Goal: Task Accomplishment & Management: Manage account settings

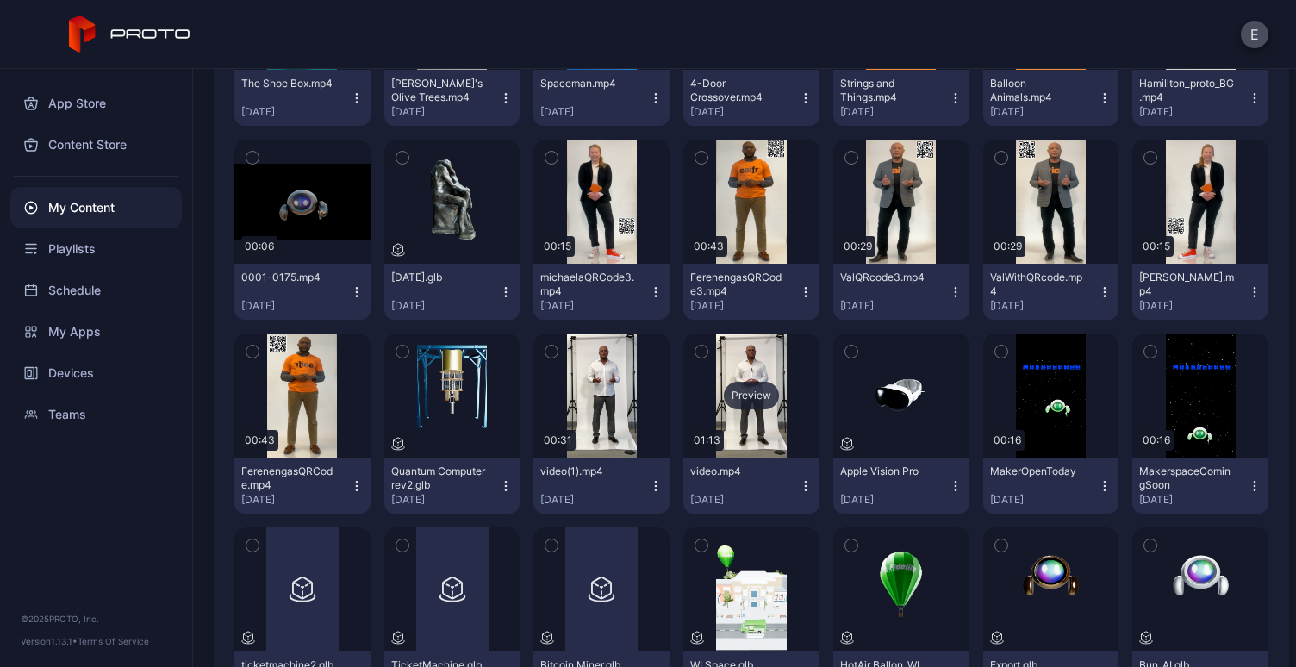
scroll to position [1333, 0]
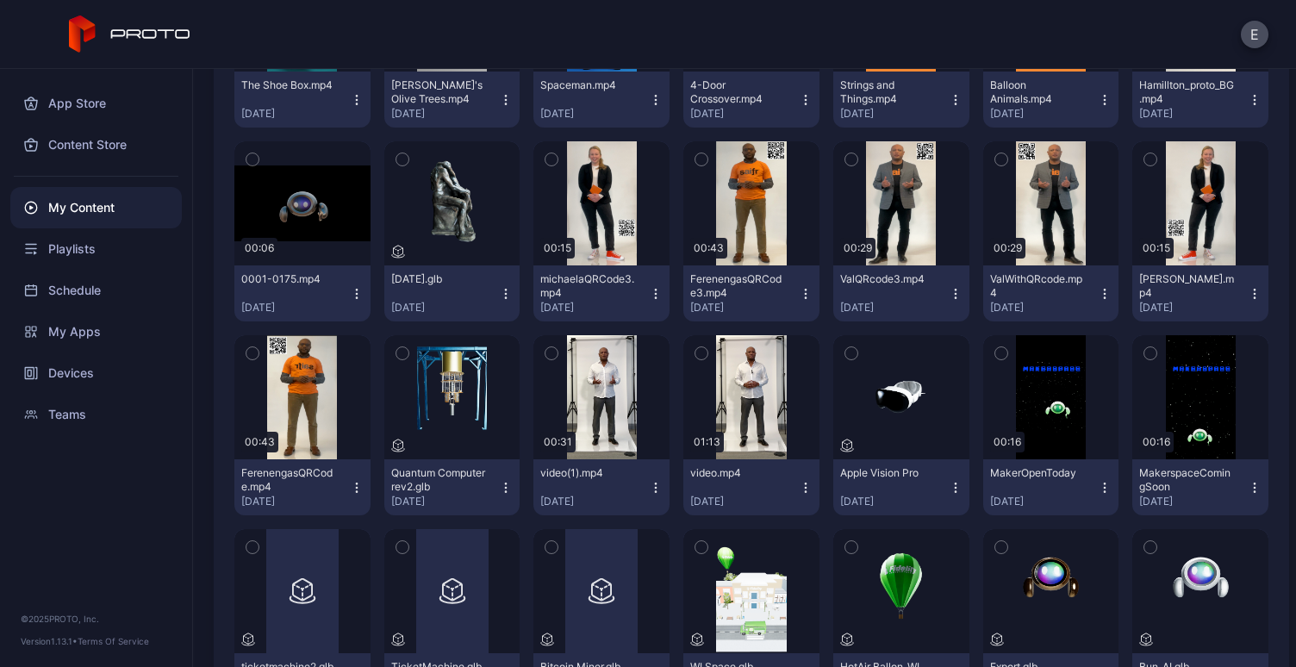
click at [955, 483] on icon "button" at bounding box center [955, 483] width 1 height 1
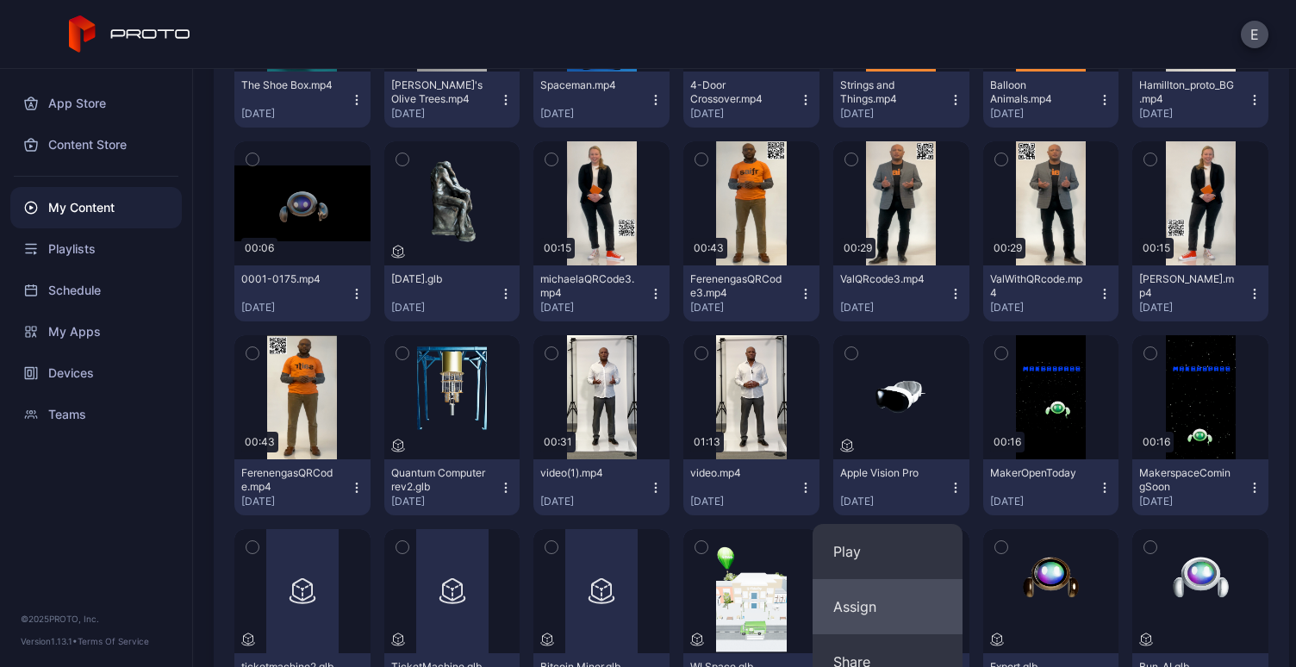
click at [891, 600] on button "Assign" at bounding box center [888, 606] width 150 height 55
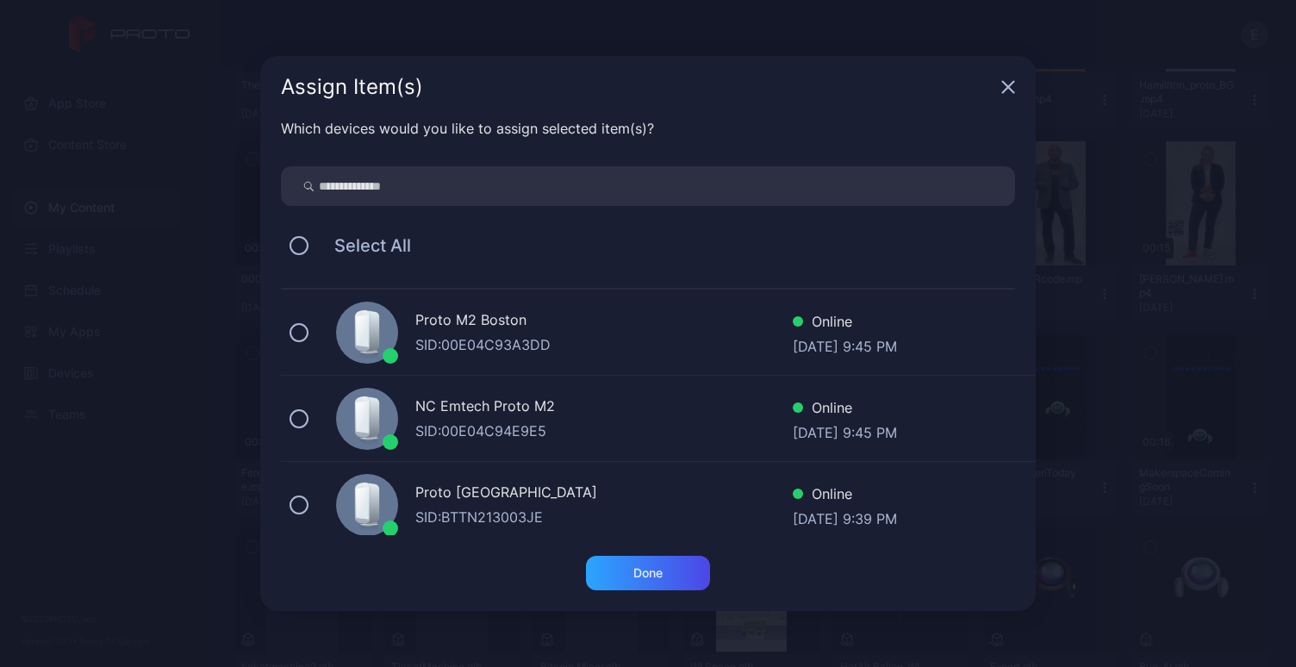
click at [596, 335] on div "SID: 00E04C93A3DD" at bounding box center [603, 344] width 377 height 21
click at [639, 572] on div "Done" at bounding box center [647, 573] width 29 height 14
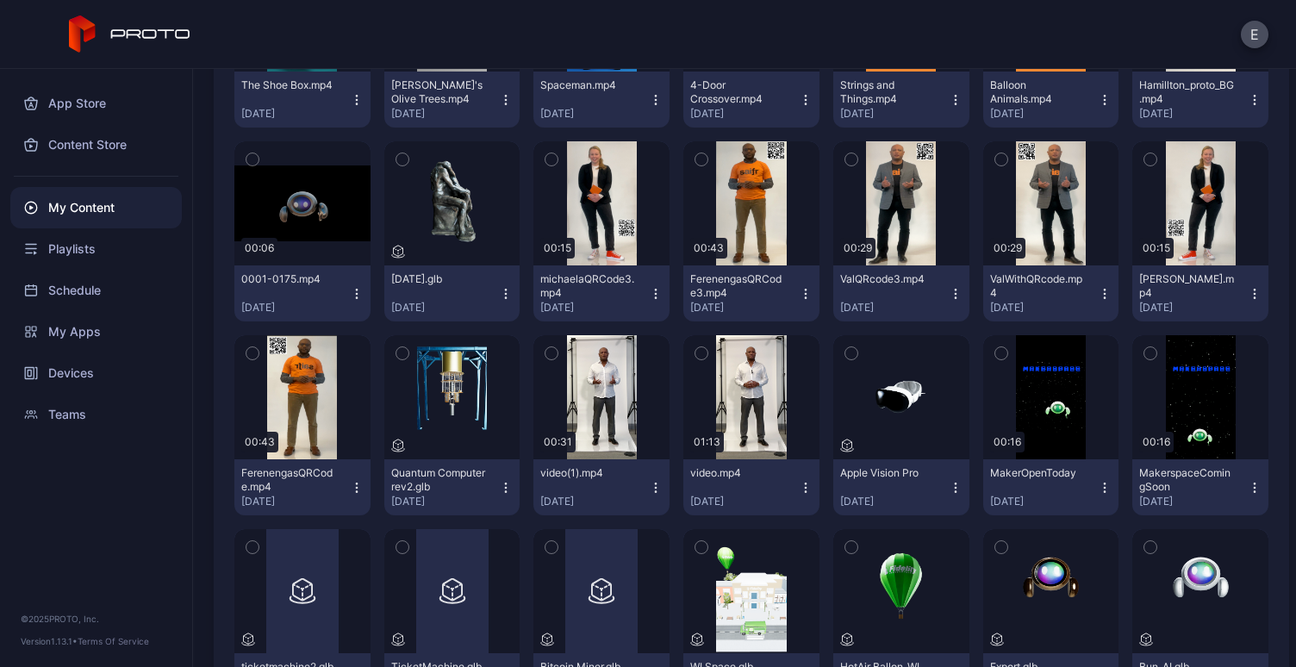
click at [1098, 489] on icon "button" at bounding box center [1105, 488] width 14 height 14
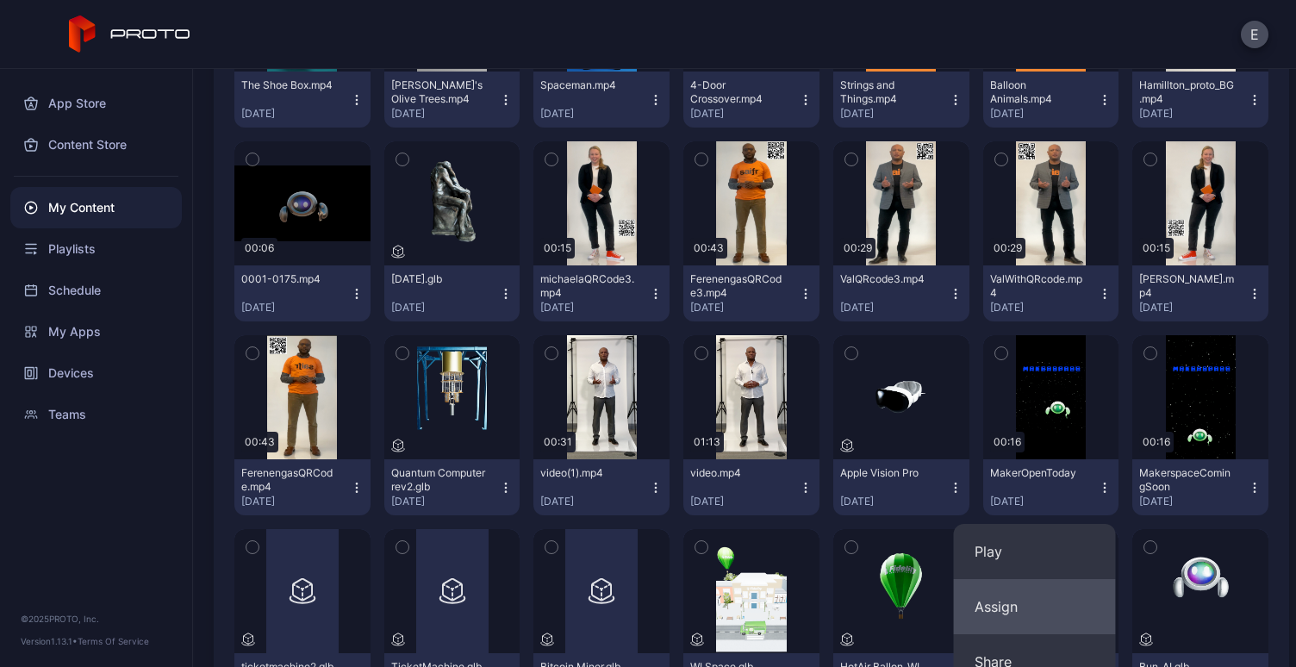
click at [1037, 611] on button "Assign" at bounding box center [1035, 606] width 162 height 55
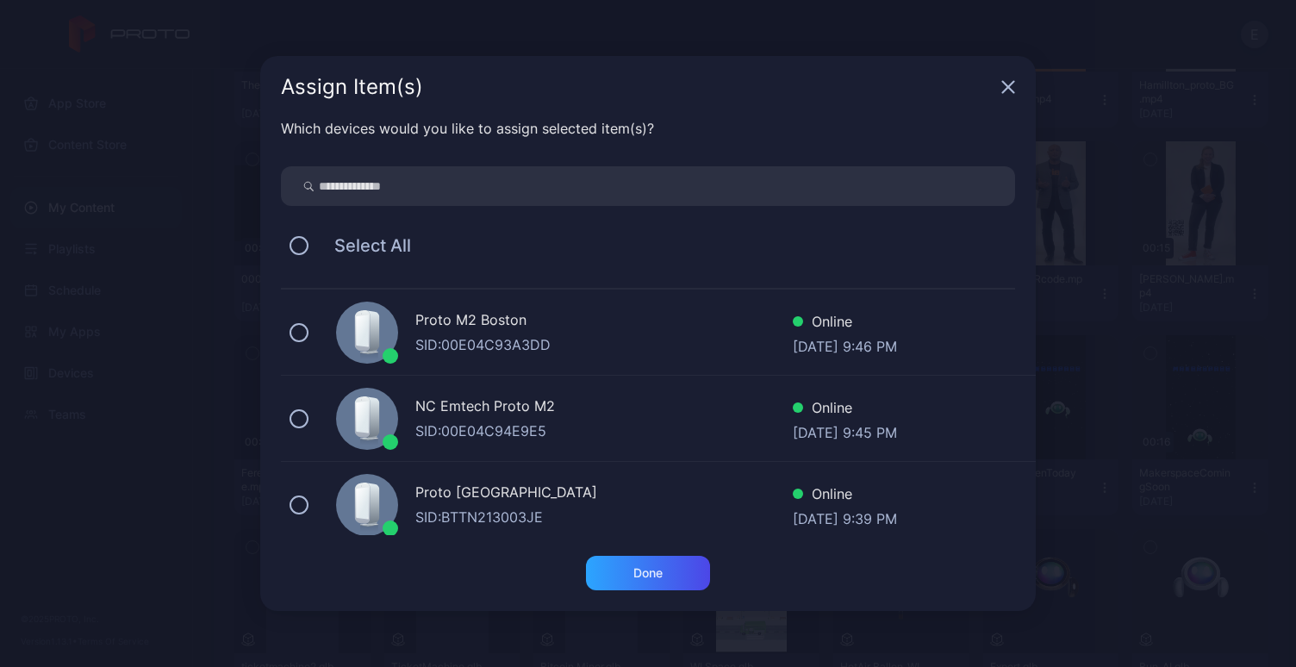
click at [643, 338] on div "SID: 00E04C93A3DD" at bounding box center [603, 344] width 377 height 21
click at [683, 341] on div "SID: 00E04C93A3DD" at bounding box center [603, 344] width 377 height 21
click at [662, 397] on div "NC Emtech Proto M2" at bounding box center [603, 408] width 377 height 25
click at [628, 558] on div "Done" at bounding box center [648, 573] width 124 height 34
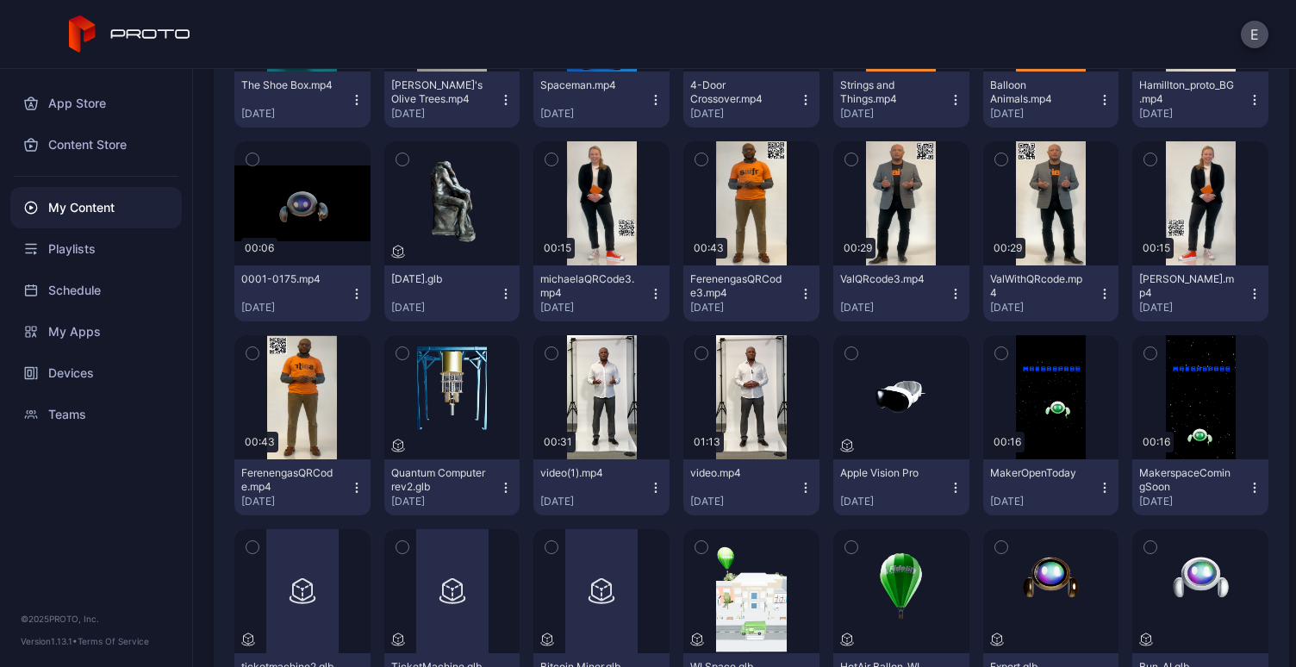
click at [949, 485] on icon "button" at bounding box center [956, 488] width 14 height 14
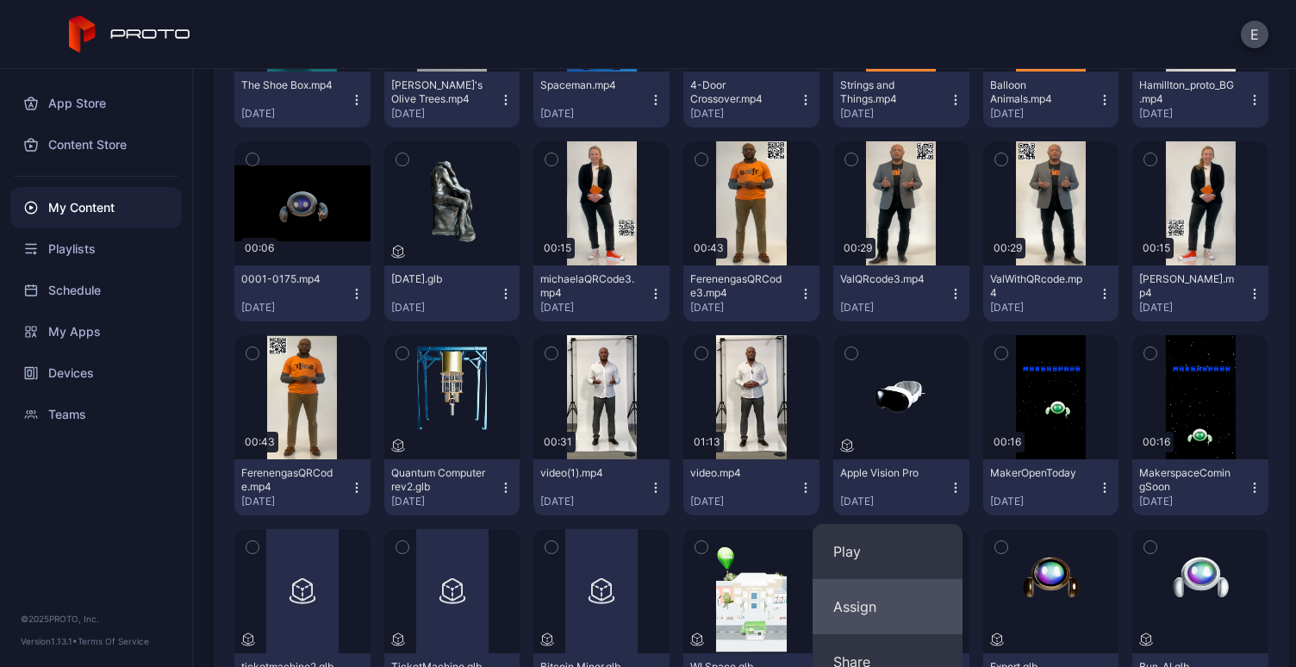
click at [882, 615] on button "Assign" at bounding box center [888, 606] width 150 height 55
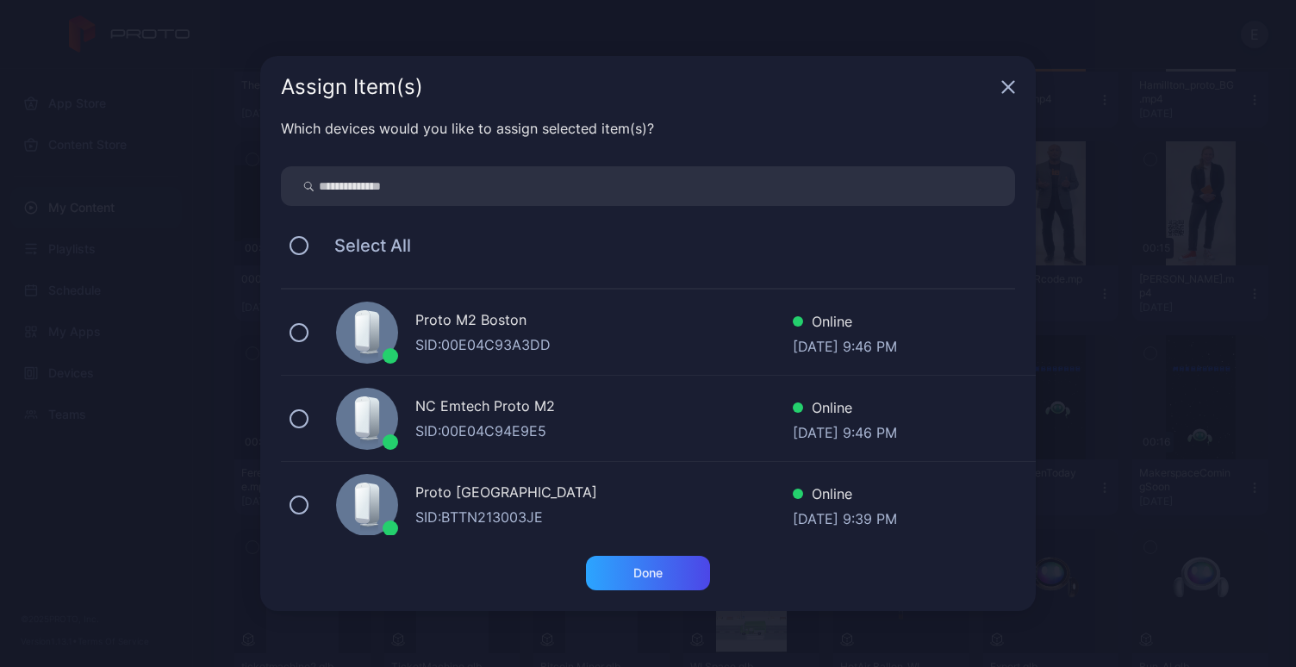
click at [694, 413] on div "NC Emtech Proto M2" at bounding box center [603, 408] width 377 height 25
click at [665, 570] on div "Done" at bounding box center [648, 573] width 124 height 34
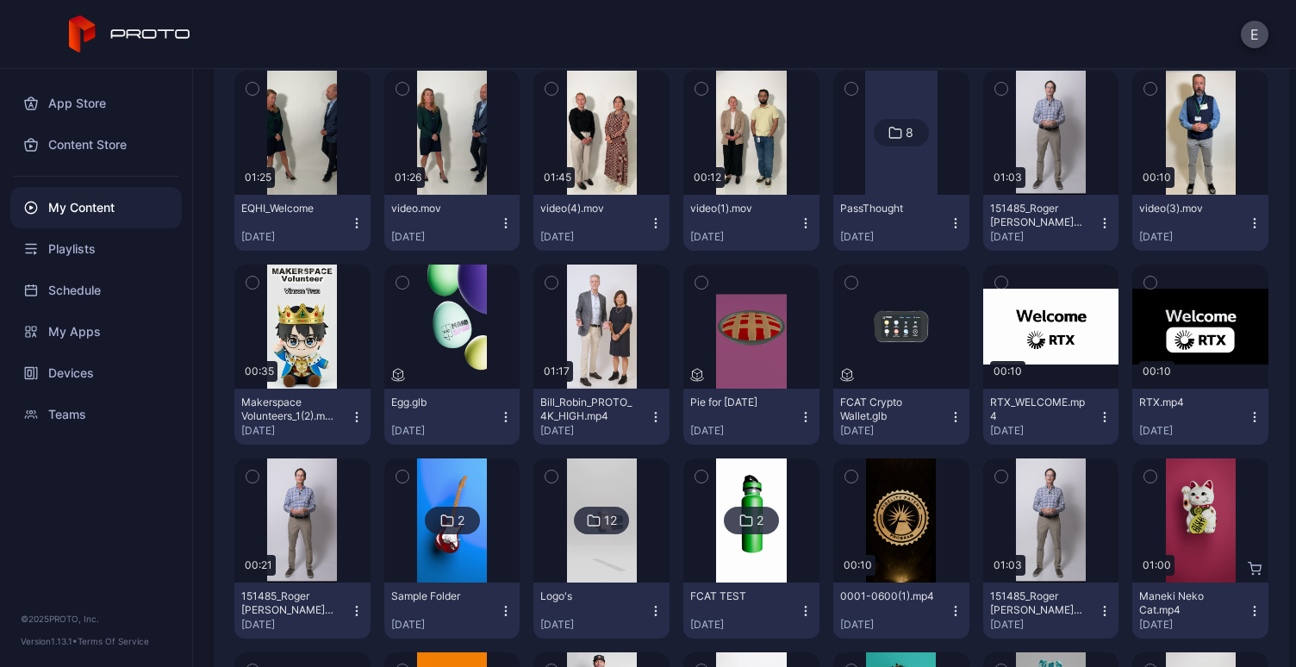
scroll to position [439, 0]
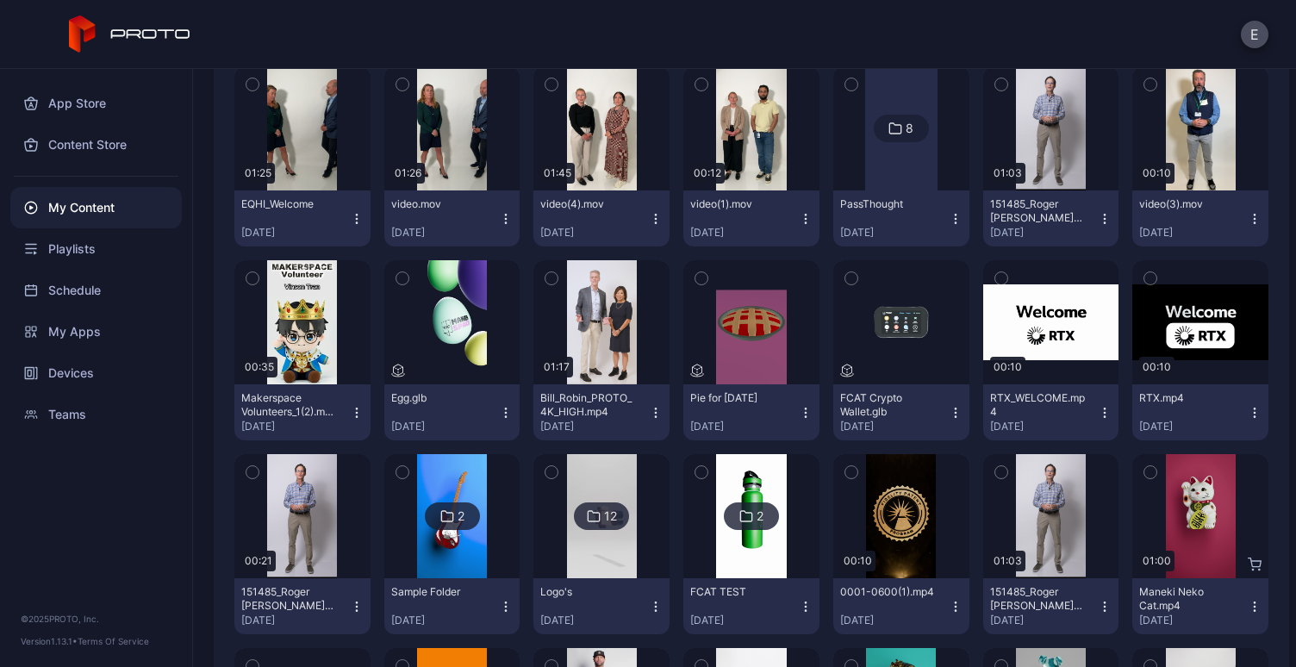
click at [576, 545] on img at bounding box center [602, 516] width 70 height 124
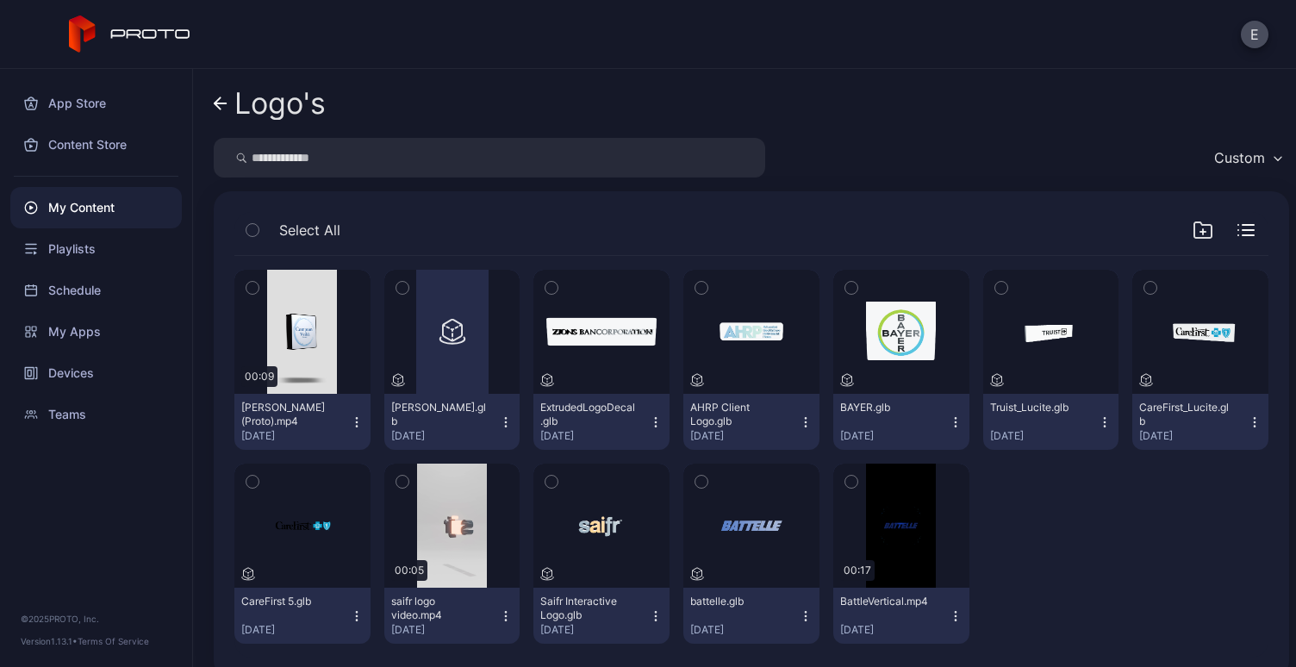
click at [500, 423] on icon "button" at bounding box center [506, 422] width 14 height 14
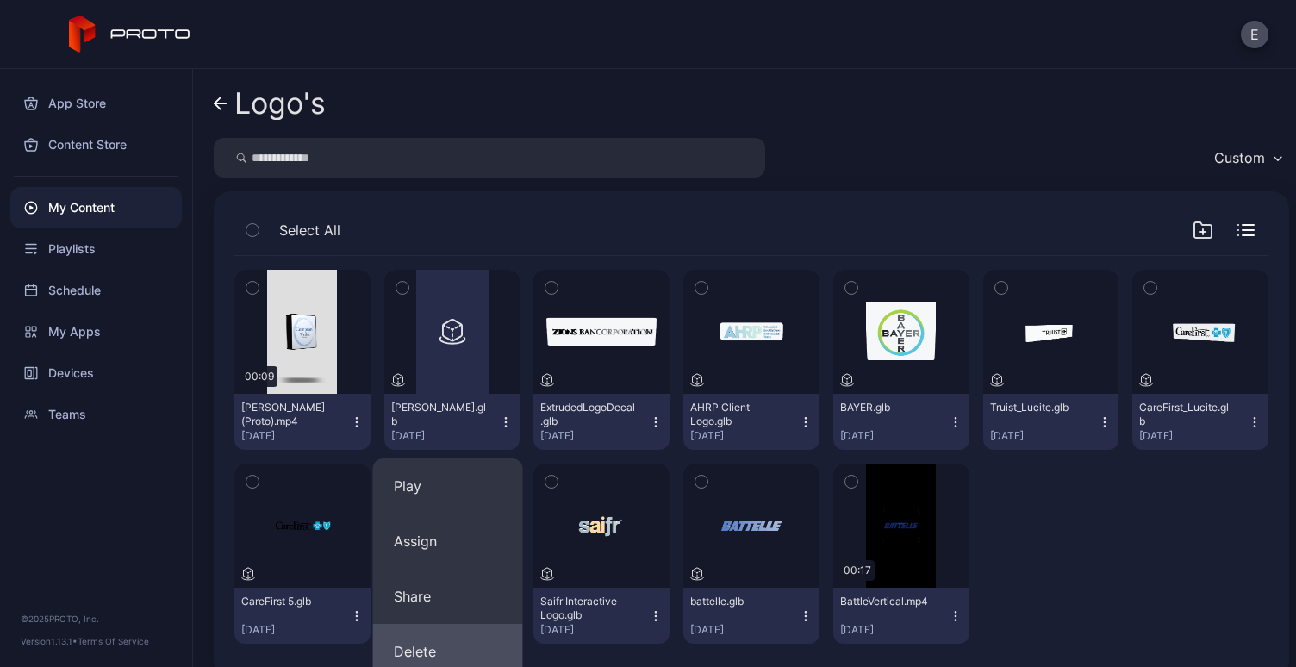
click at [449, 652] on button "Delete" at bounding box center [448, 651] width 150 height 55
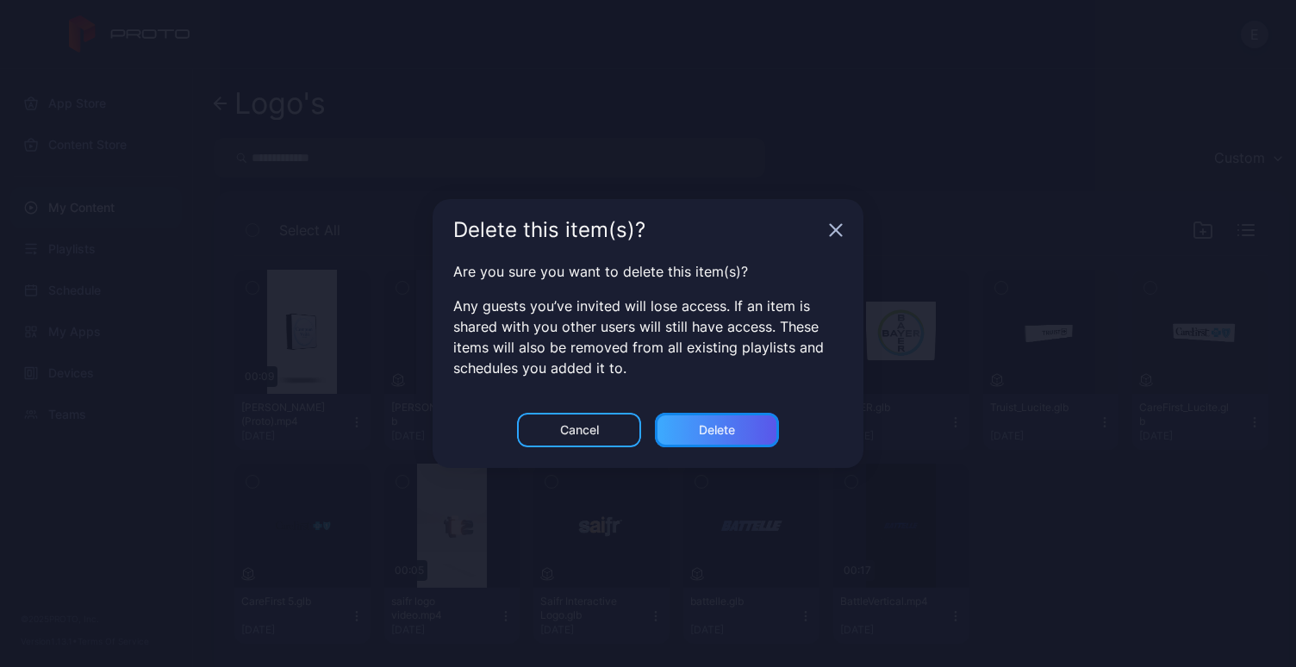
click at [760, 444] on div "Delete" at bounding box center [717, 430] width 124 height 34
